Goal: Check status: Check status

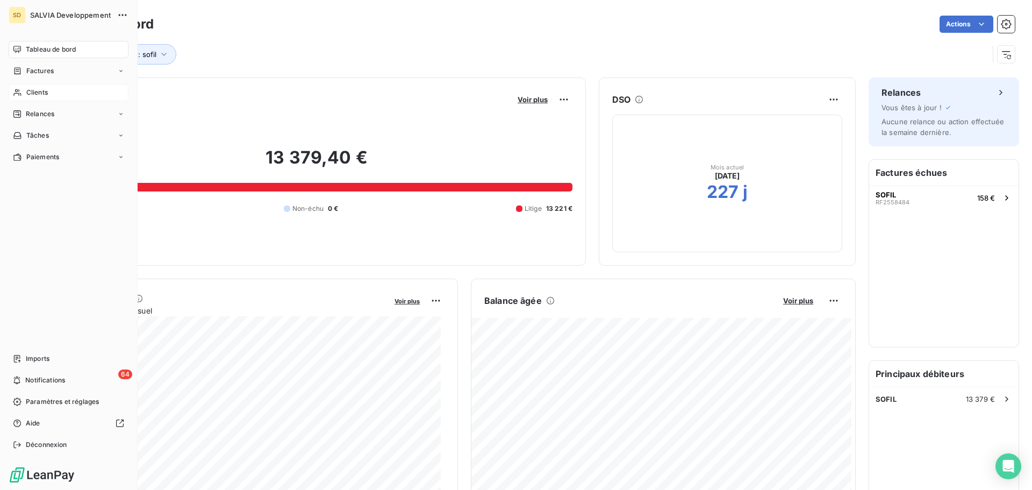
click at [25, 93] on div "Clients" at bounding box center [69, 92] width 120 height 17
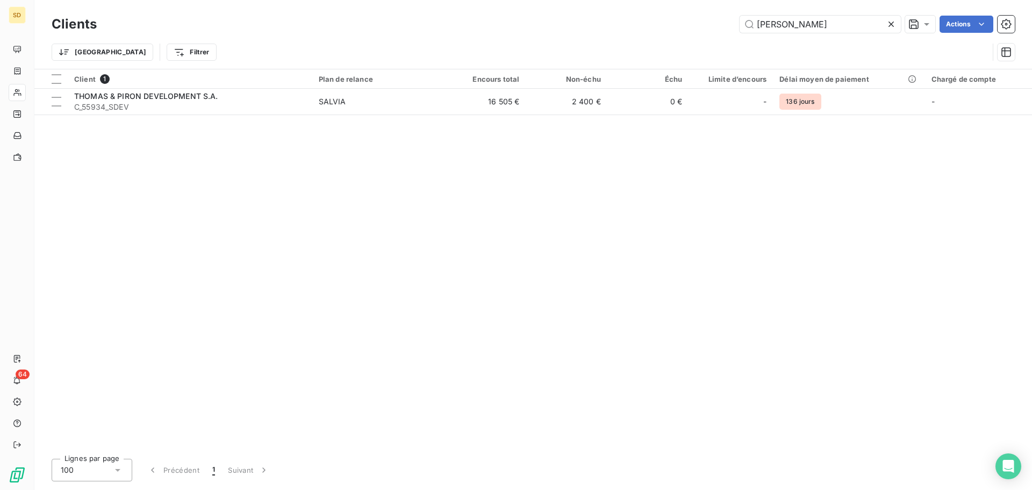
drag, startPoint x: 805, startPoint y: 22, endPoint x: 709, endPoint y: 24, distance: 96.8
click at [709, 22] on div "thomas Actions" at bounding box center [562, 24] width 905 height 17
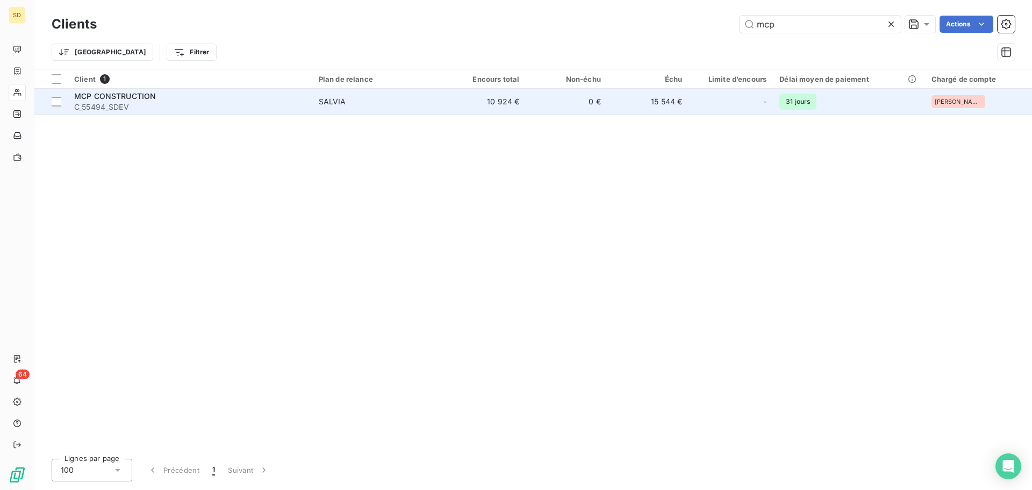
type input "mcp"
click at [229, 102] on span "C_55494_SDEV" at bounding box center [190, 107] width 232 height 11
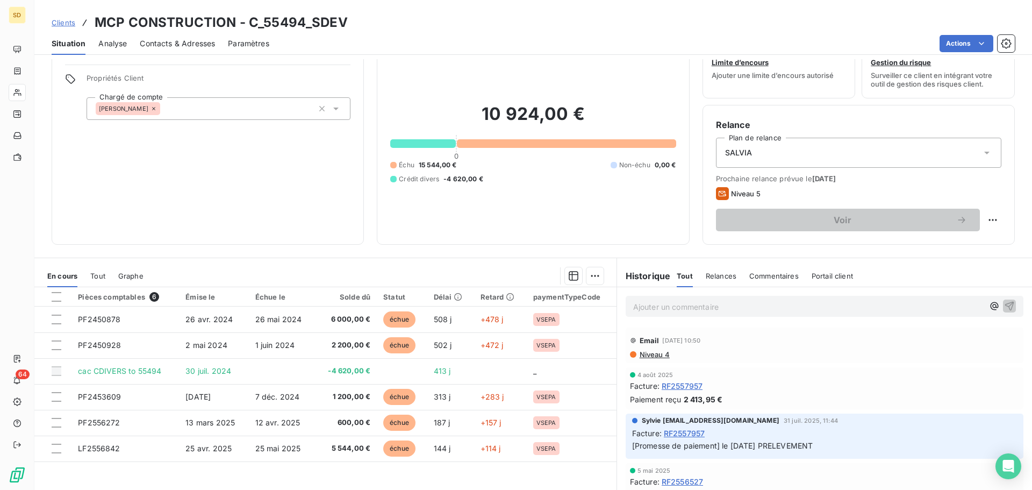
scroll to position [54, 0]
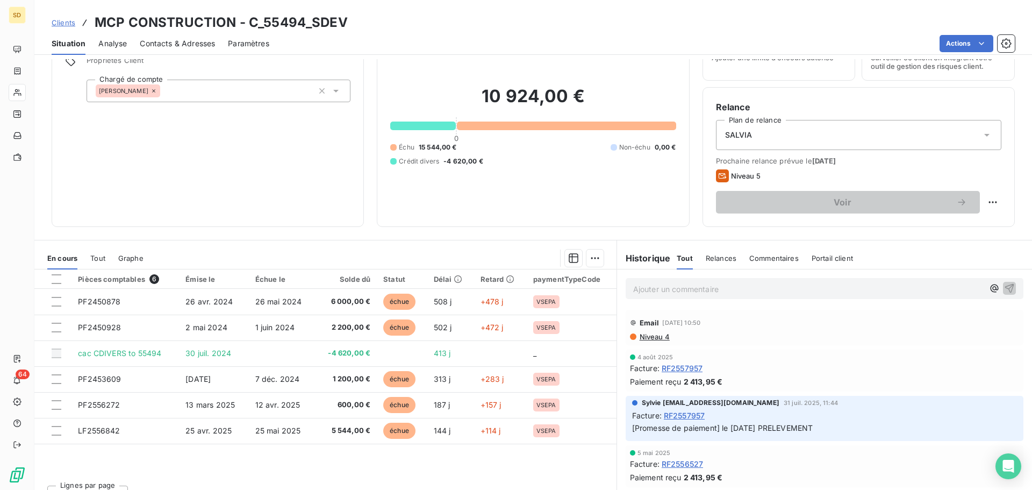
click at [653, 334] on span "Niveau 4" at bounding box center [654, 336] width 31 height 9
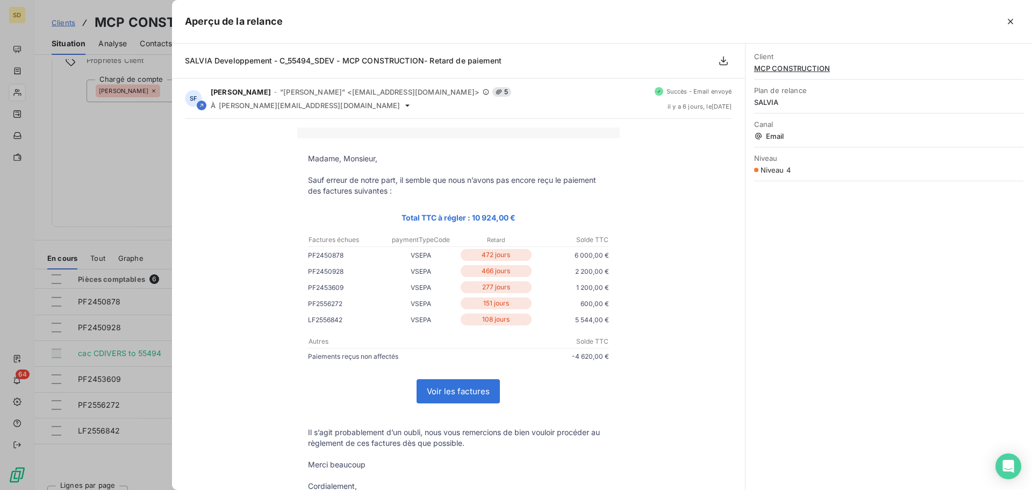
click at [133, 138] on div at bounding box center [516, 245] width 1032 height 490
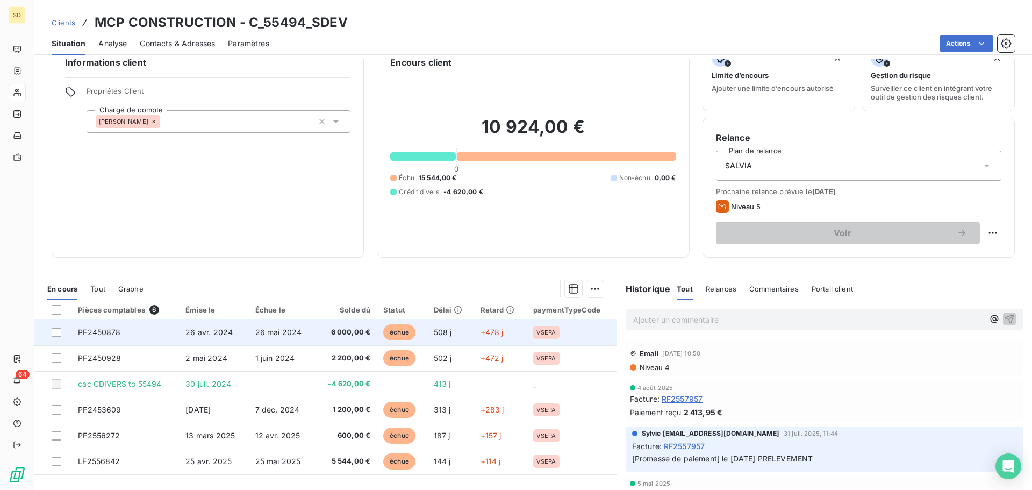
scroll to position [0, 0]
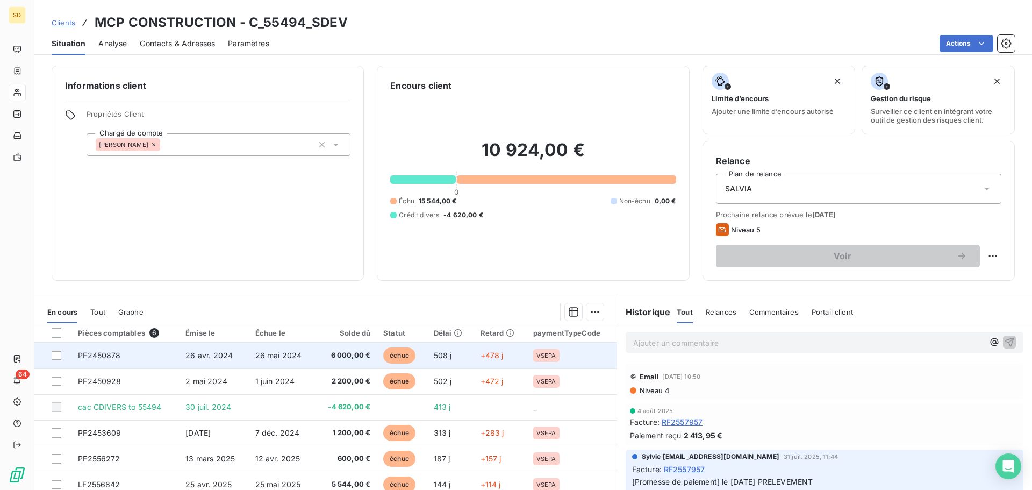
click at [268, 356] on span "26 mai 2024" at bounding box center [278, 355] width 47 height 9
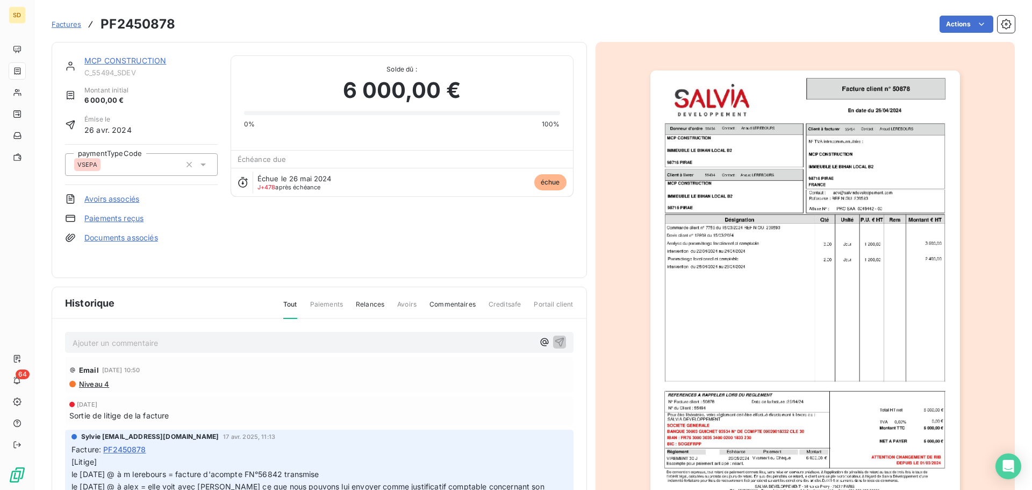
click at [726, 267] on img "button" at bounding box center [806, 289] width 310 height 438
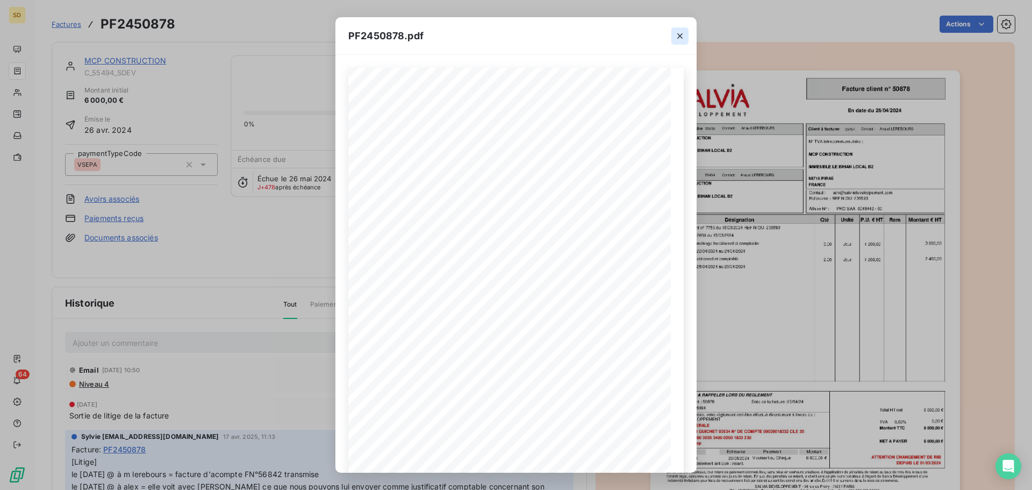
click at [680, 36] on icon "button" at bounding box center [679, 35] width 5 height 5
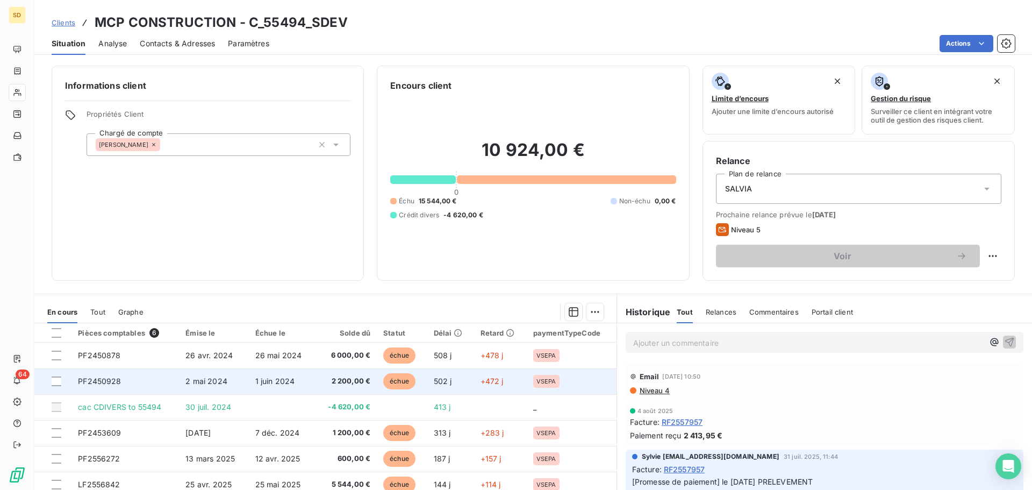
click at [327, 377] on span "2 200,00 €" at bounding box center [346, 381] width 49 height 11
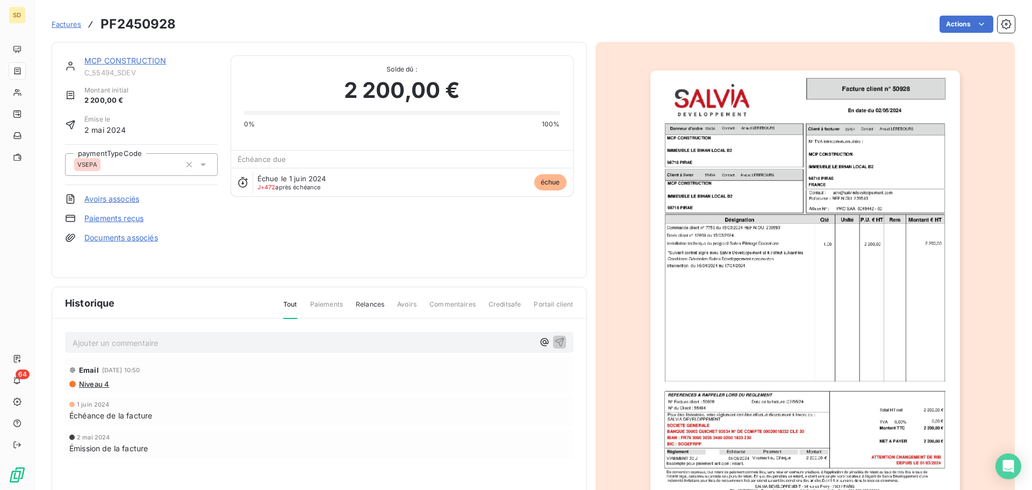
click at [727, 249] on img "button" at bounding box center [806, 289] width 310 height 438
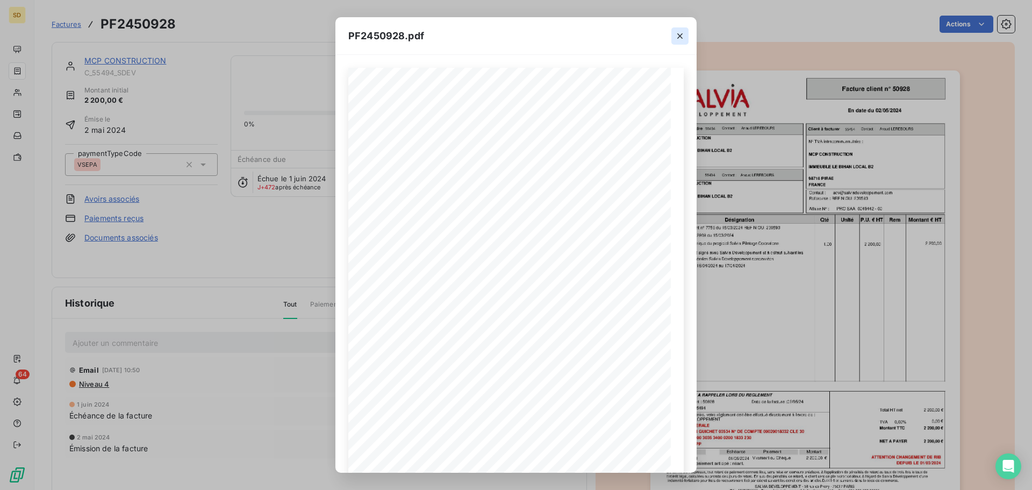
click at [683, 35] on icon "button" at bounding box center [680, 36] width 11 height 11
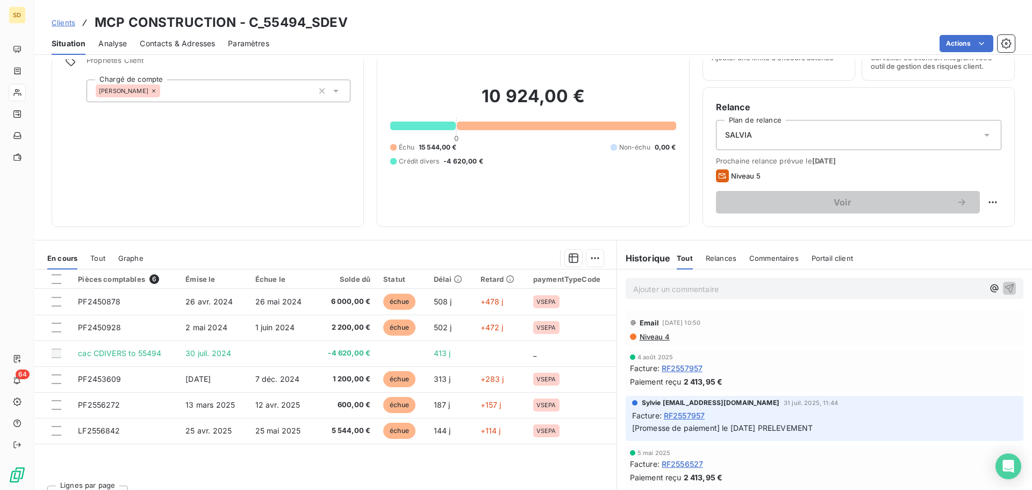
drag, startPoint x: 642, startPoint y: 424, endPoint x: 838, endPoint y: 433, distance: 195.9
click at [838, 433] on p "[Promesse de paiement] le [DATE] PRELEVEMENT" at bounding box center [824, 428] width 385 height 12
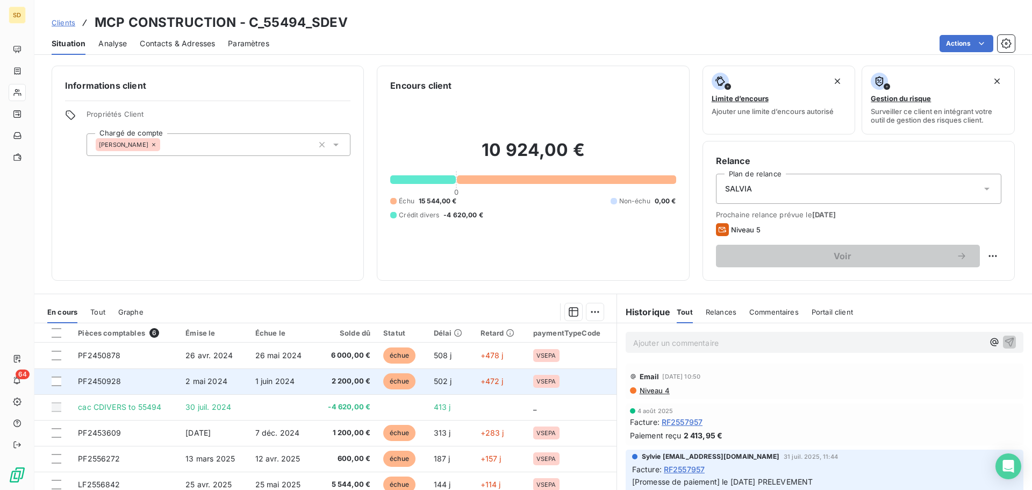
scroll to position [54, 0]
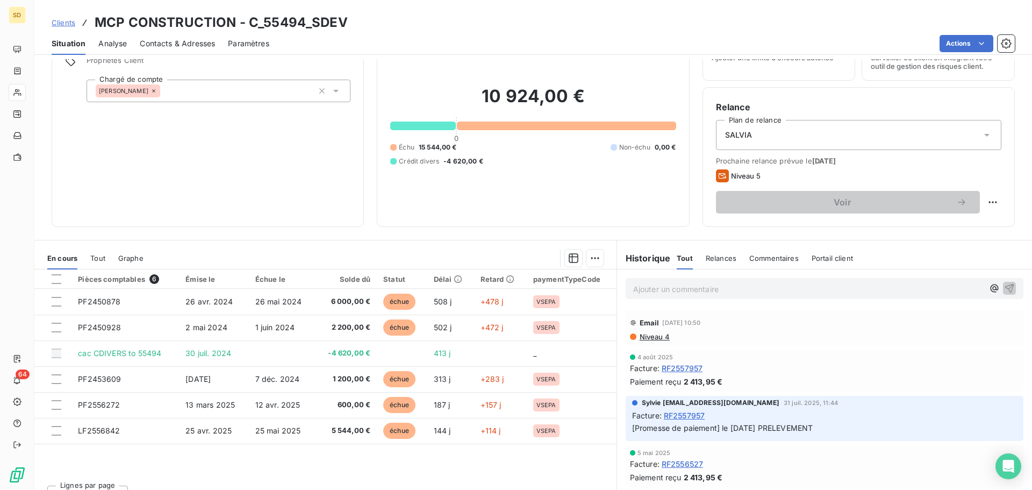
click at [748, 426] on span "[Promesse de paiement] le [DATE] PRELEVEMENT" at bounding box center [722, 427] width 181 height 9
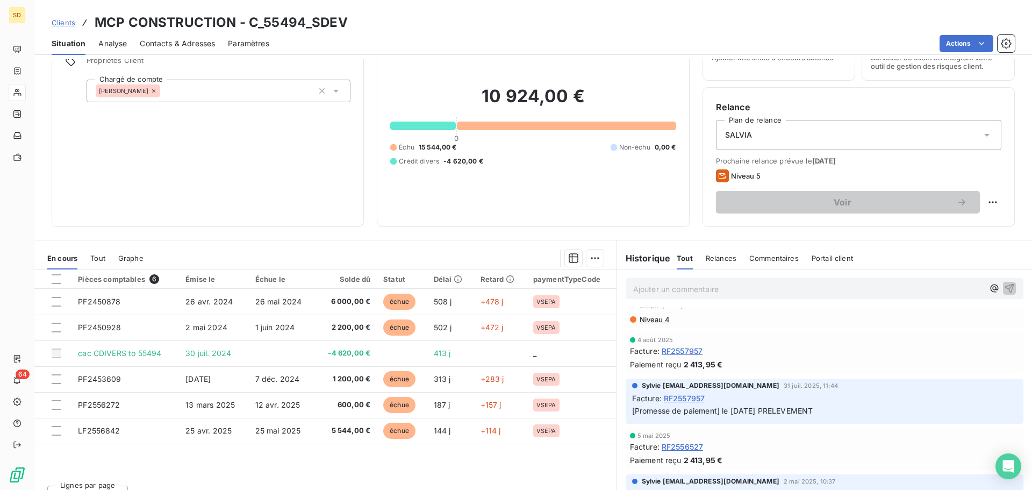
scroll to position [0, 0]
